Goal: Browse casually: Explore the website without a specific task or goal

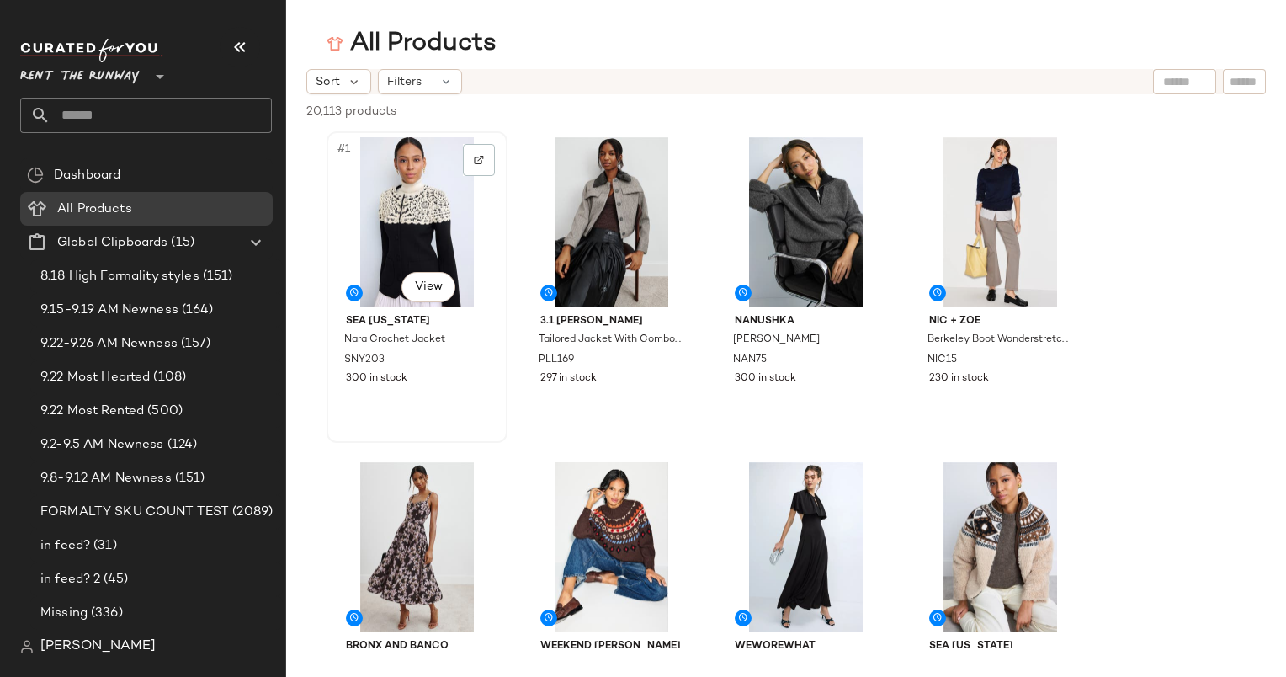
click at [411, 215] on div "#1 View" at bounding box center [416, 222] width 169 height 170
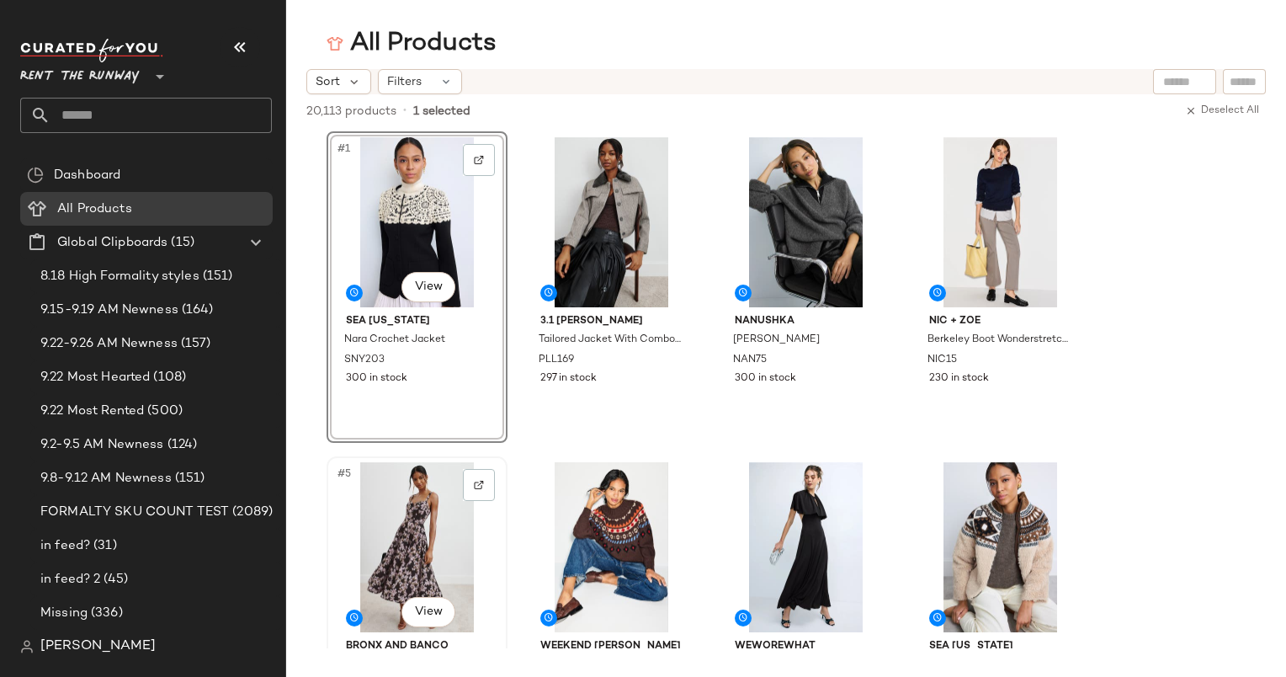
click at [397, 529] on div "#5 View" at bounding box center [416, 547] width 169 height 170
